Goal: Answer question/provide support

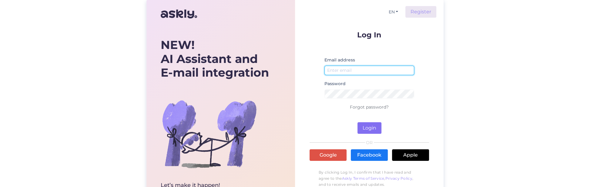
type input "anton@adduco.ee"
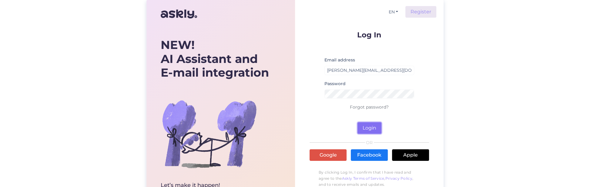
click at [369, 129] on button "Login" at bounding box center [370, 128] width 24 height 12
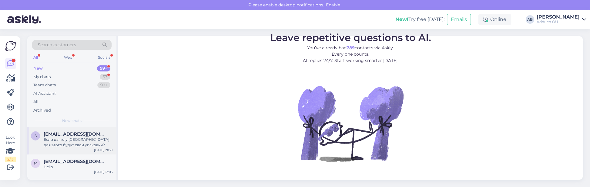
click at [58, 136] on div "Если да, то у [GEOGRAPHIC_DATA] для этого будут свои упаковки?" at bounding box center [78, 141] width 69 height 11
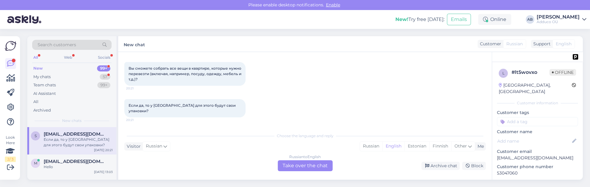
scroll to position [49, 0]
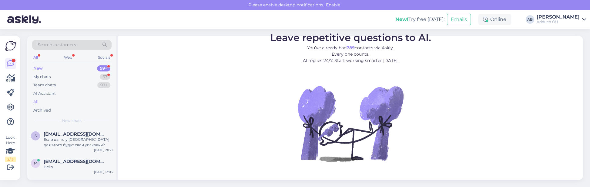
scroll to position [241, 0]
click at [51, 134] on span "[EMAIL_ADDRESS][DOMAIN_NAME]" at bounding box center [75, 133] width 63 height 5
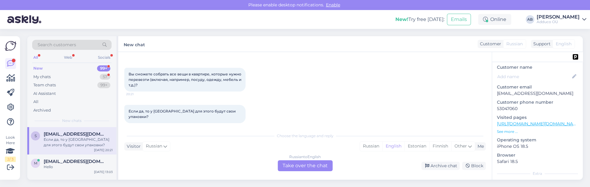
scroll to position [81, 0]
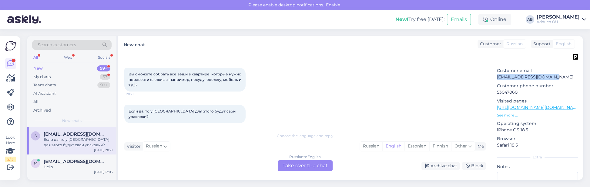
drag, startPoint x: 545, startPoint y: 69, endPoint x: 494, endPoint y: 73, distance: 51.1
type textarea "[EMAIL_ADDRESS][DOMAIN_NAME]"
click at [494, 73] on div "l # lt5wovxo Offline [GEOGRAPHIC_DATA], [GEOGRAPHIC_DATA] Customer information …" at bounding box center [537, 108] width 91 height 254
copy p "[EMAIL_ADDRESS][DOMAIN_NAME]"
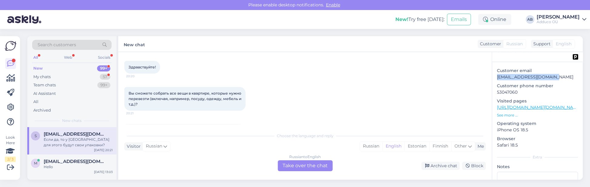
scroll to position [40, 0]
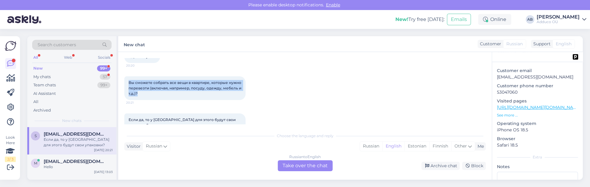
drag, startPoint x: 145, startPoint y: 93, endPoint x: 126, endPoint y: 84, distance: 21.0
click at [126, 84] on div "Вы сможете собрать все вещи в квартире, которые нужно перевезти (включая, напри…" at bounding box center [184, 88] width 121 height 24
copy span "Вы сможете собрать все вещи в квартире, которые нужно перевезти (включая, напри…"
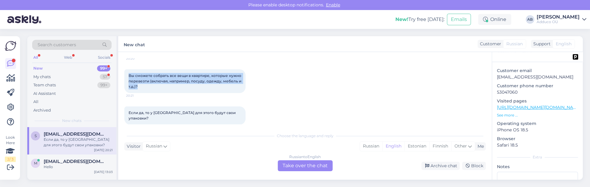
scroll to position [49, 0]
